Goal: Information Seeking & Learning: Learn about a topic

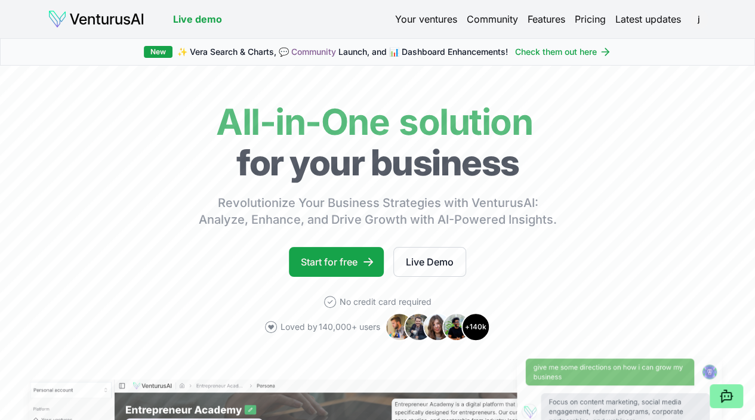
click at [404, 21] on link "Your ventures" at bounding box center [426, 19] width 62 height 14
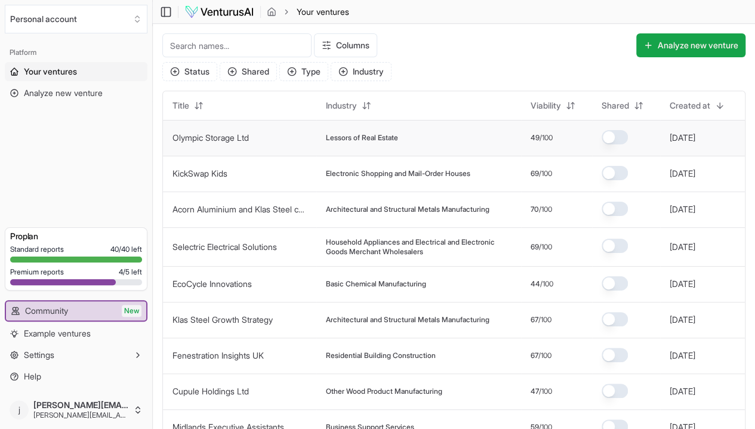
click at [250, 144] on td "Olympic Storage Ltd" at bounding box center [239, 138] width 153 height 36
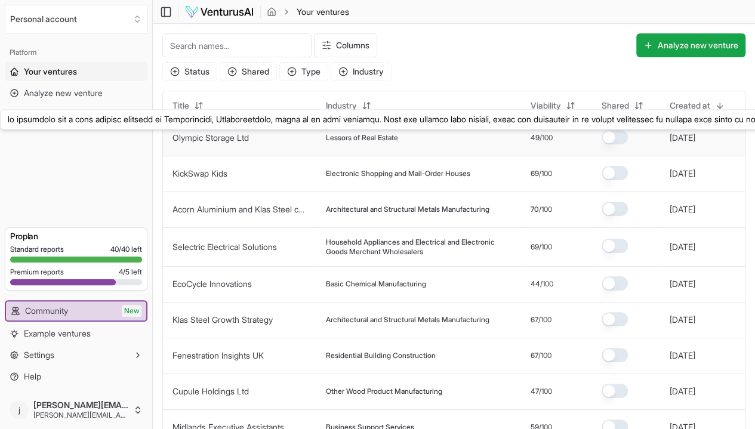
click at [235, 143] on button "Olympic Storage Ltd" at bounding box center [211, 138] width 76 height 12
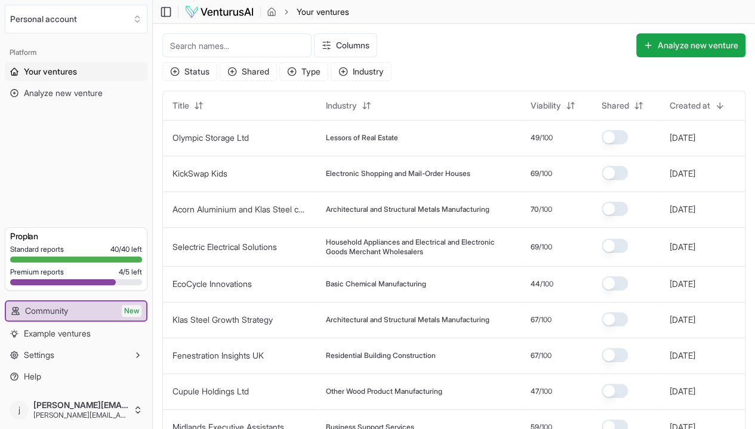
click at [73, 69] on span "Your ventures" at bounding box center [50, 72] width 53 height 12
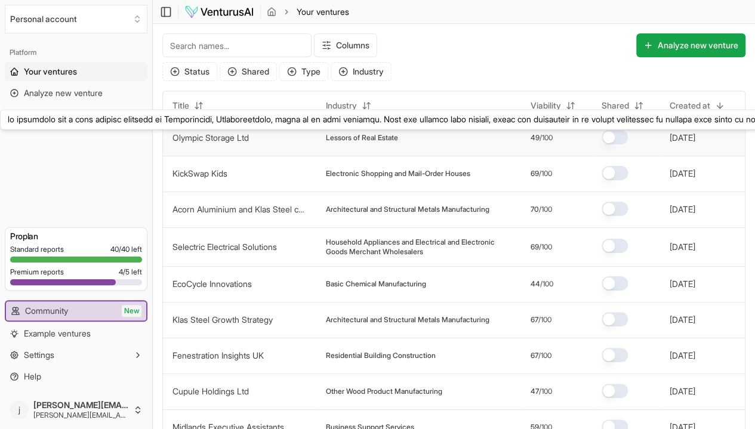
click at [226, 142] on link "Olympic Storage Ltd" at bounding box center [211, 138] width 76 height 10
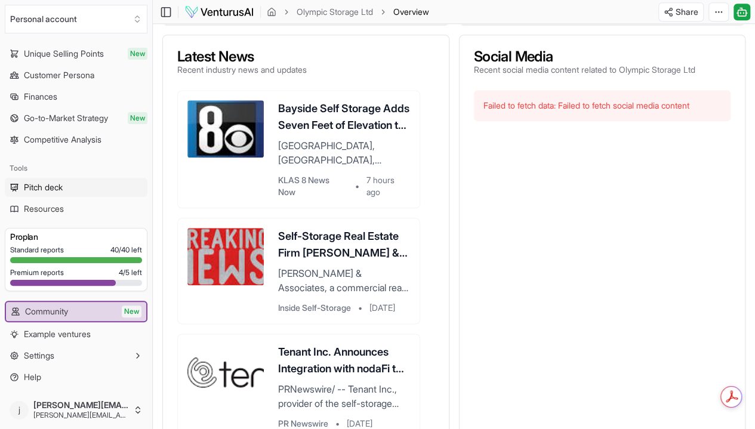
click at [41, 192] on span "Pitch deck" at bounding box center [43, 188] width 39 height 12
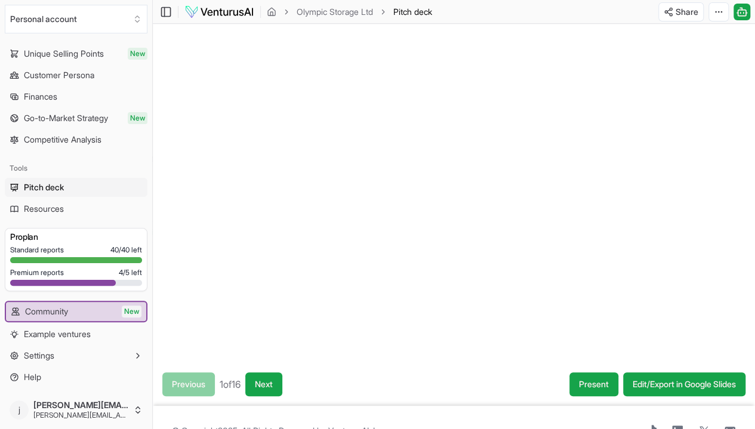
click at [707, 315] on div at bounding box center [454, 193] width 602 height 339
click at [691, 309] on div at bounding box center [454, 193] width 602 height 339
click at [260, 396] on div "Previous 1 of 16 Next Present Edit/Export in Google Slides" at bounding box center [454, 384] width 602 height 43
click at [267, 390] on button "Next" at bounding box center [263, 385] width 37 height 24
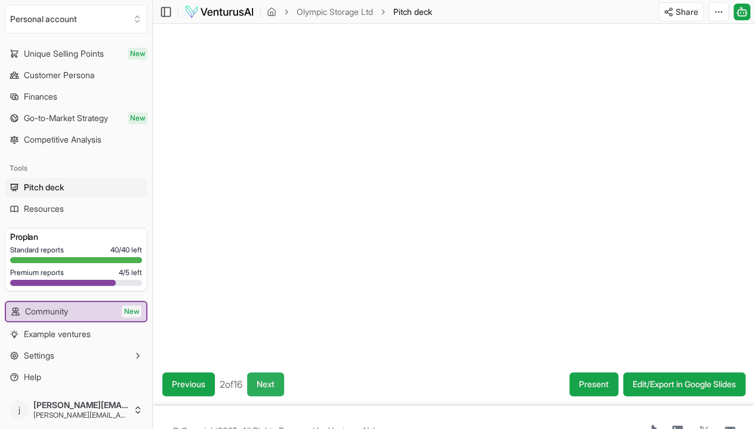
click at [267, 390] on button "Next" at bounding box center [265, 385] width 37 height 24
click at [267, 390] on button "Next" at bounding box center [266, 385] width 37 height 24
click at [267, 390] on button "Next" at bounding box center [265, 385] width 37 height 24
click at [284, 389] on button "Next" at bounding box center [265, 385] width 37 height 24
